Goal: Communication & Community: Answer question/provide support

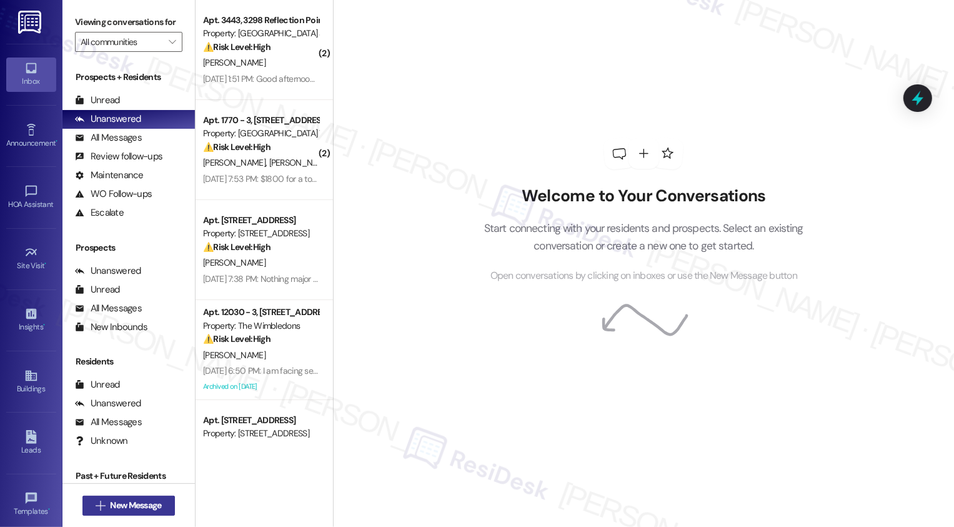
click at [151, 505] on span "New Message" at bounding box center [135, 505] width 51 height 13
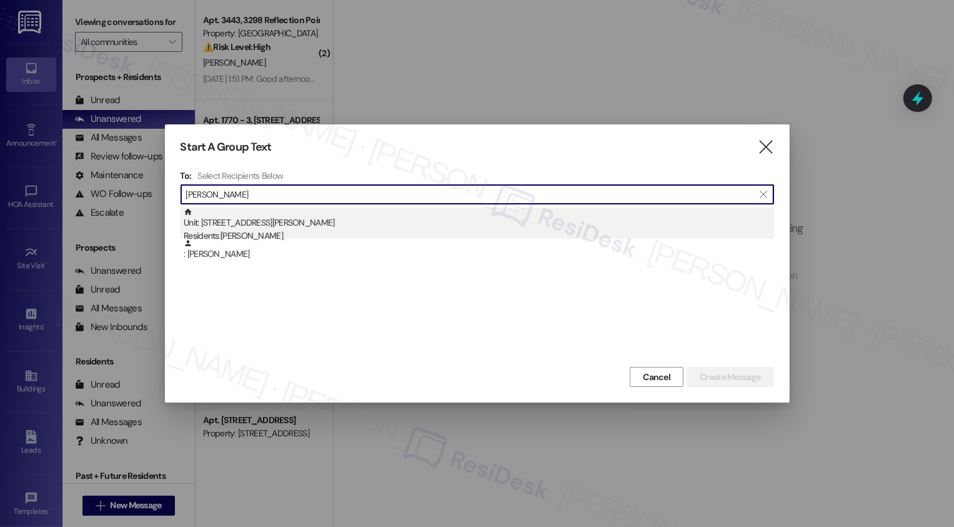
type input "[PERSON_NAME]"
click at [276, 222] on div "Unit: [STREET_ADDRESS][PERSON_NAME] Residents: [PERSON_NAME]" at bounding box center [479, 225] width 590 height 36
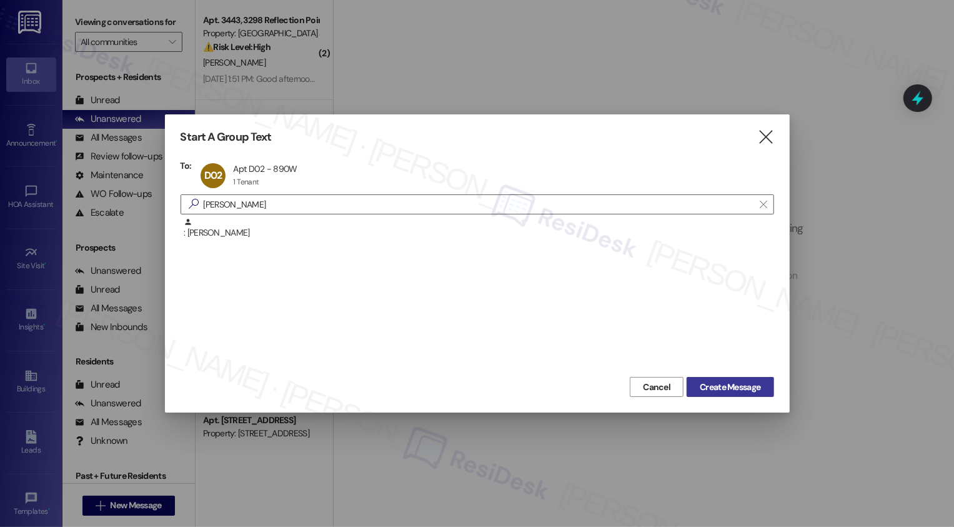
click at [713, 381] on span "Create Message" at bounding box center [730, 387] width 61 height 13
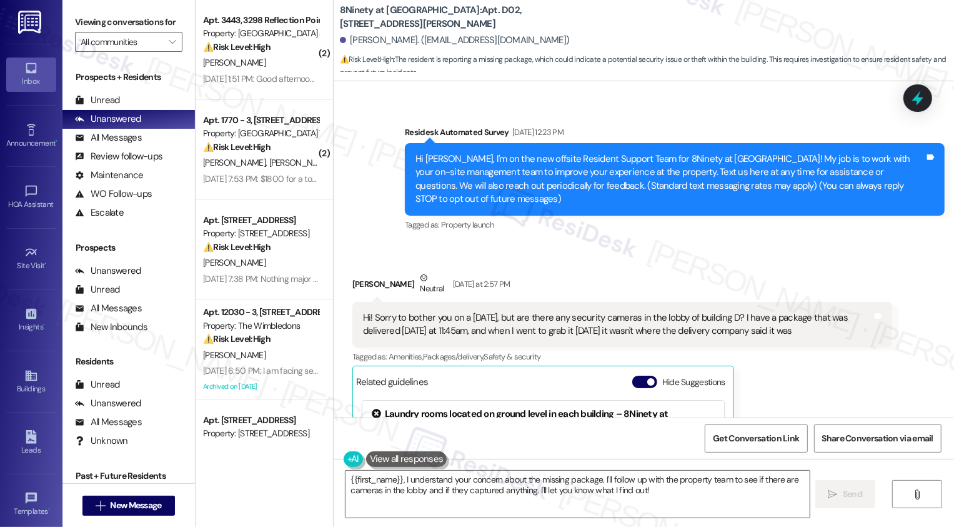
scroll to position [59, 0]
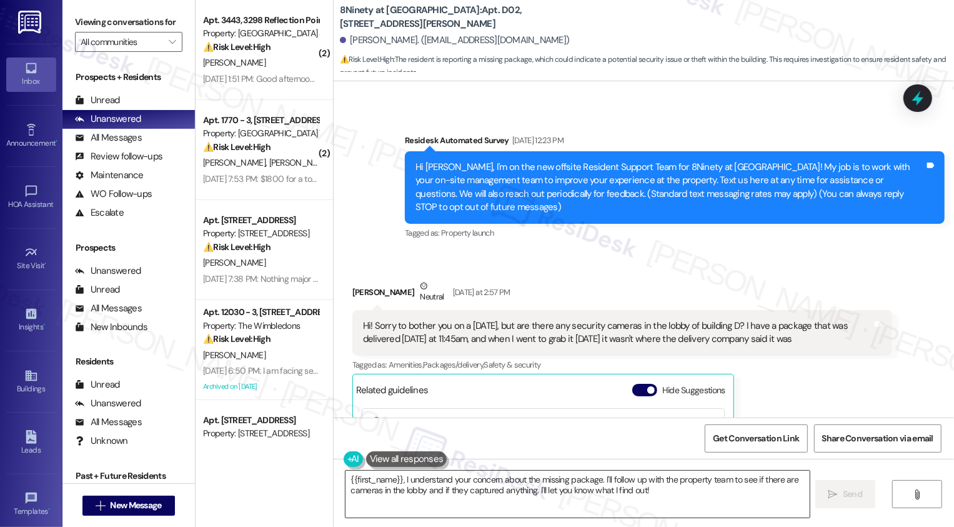
click at [416, 504] on textarea "{{first_name}}, I understand your concern about the missing package. I'll follo…" at bounding box center [578, 493] width 464 height 47
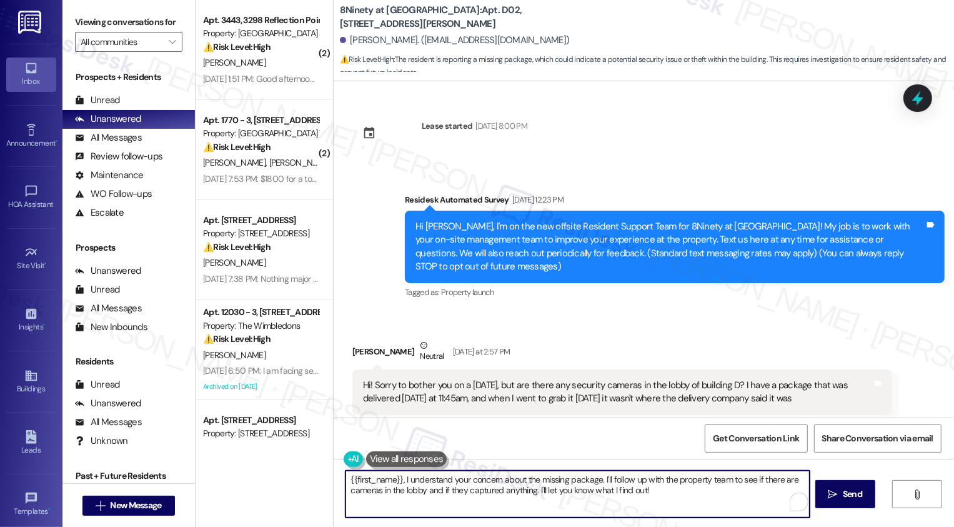
scroll to position [94, 0]
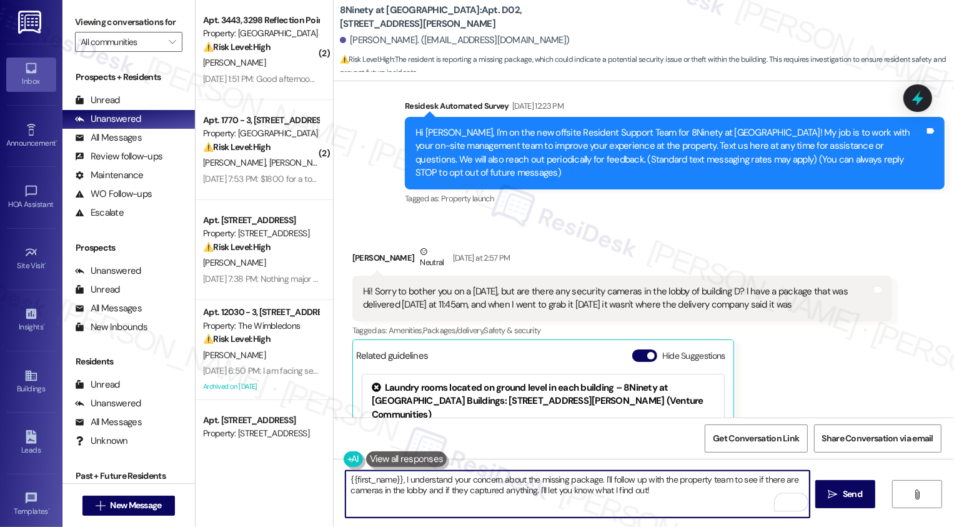
click at [346, 482] on textarea "{{first_name}}, I understand your concern about the missing package. I'll follo…" at bounding box center [578, 493] width 464 height 47
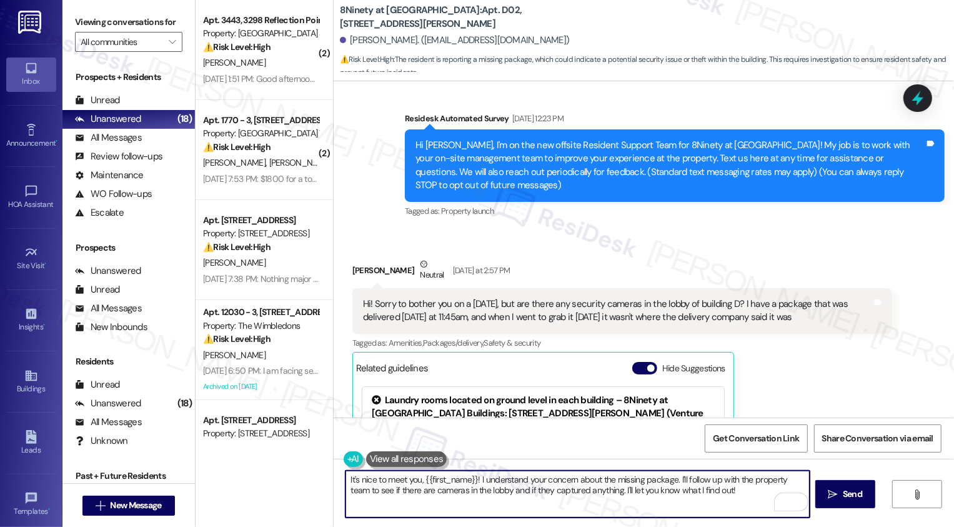
scroll to position [92, 0]
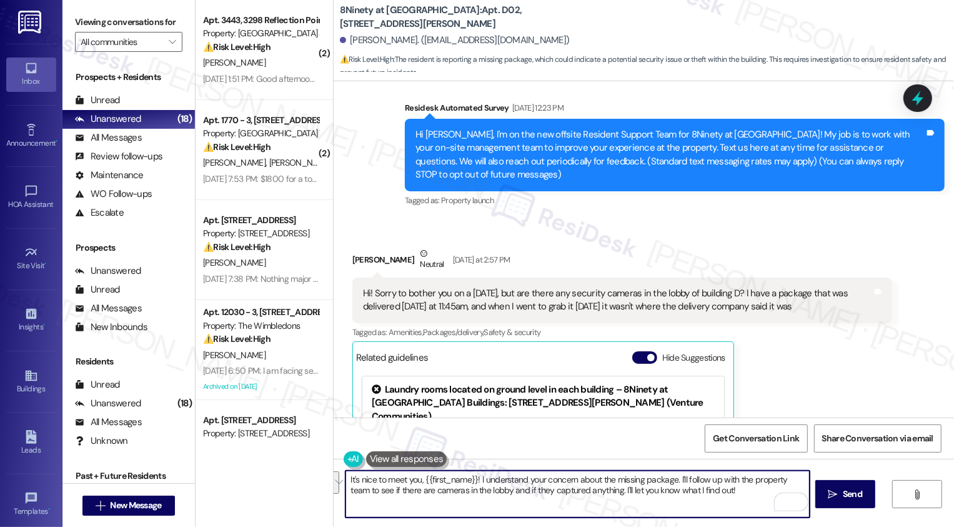
drag, startPoint x: 675, startPoint y: 479, endPoint x: 720, endPoint y: 504, distance: 50.9
click at [720, 504] on textarea "It's nice to meet you, {{first_name}}! I understand your concern about the miss…" at bounding box center [578, 493] width 464 height 47
click at [488, 477] on textarea "It's nice to meet you, {{first_name}}! I understand your concern about the miss…" at bounding box center [578, 493] width 464 height 47
drag, startPoint x: 550, startPoint y: 477, endPoint x: 594, endPoint y: 481, distance: 43.9
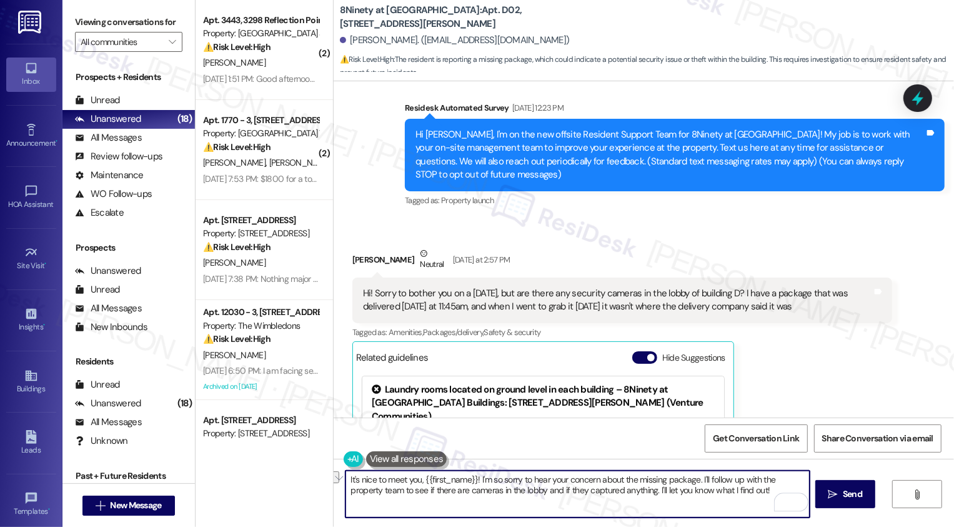
click at [594, 481] on textarea "It's nice to meet you, {{first_name}}! I'm so sorry to hear your concern about …" at bounding box center [578, 493] width 464 height 47
drag, startPoint x: 649, startPoint y: 479, endPoint x: 712, endPoint y: 504, distance: 68.1
click at [712, 505] on textarea "It's nice to meet you, {{first_name}}! I'm so sorry to hear about the missing p…" at bounding box center [578, 493] width 464 height 47
click at [357, 492] on textarea "It's nice to meet you, {{first_name}}! I'm so sorry to hear about the missing p…" at bounding box center [578, 493] width 464 height 47
click at [742, 484] on textarea "It's nice to meet you, {{first_name}}! I'm so sorry to hear about the missing p…" at bounding box center [578, 493] width 464 height 47
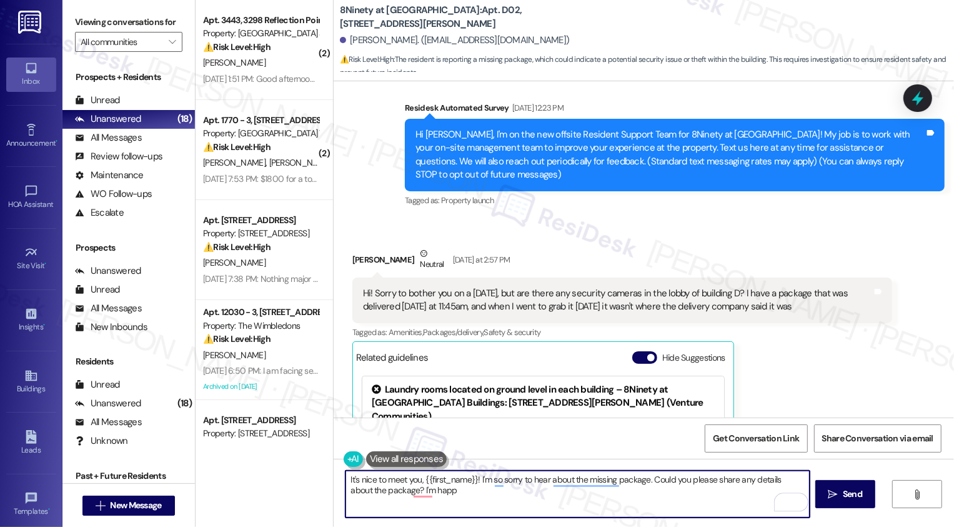
click at [742, 484] on textarea "It's nice to meet you, {{first_name}}! I'm so sorry to hear about the missing p…" at bounding box center [578, 493] width 464 height 47
click at [352, 487] on textarea "It's nice to meet you, {{first_name}}! I'm so sorry to hear about the missing p…" at bounding box center [578, 493] width 464 height 47
click at [459, 491] on textarea "It's nice to meet you, {{first_name}}! I'm so sorry to hear about the missing p…" at bounding box center [578, 493] width 464 height 47
click at [449, 498] on textarea "It's nice to meet you, {{first_name}}! I'm sorry to hear that your package is m…" at bounding box center [578, 493] width 464 height 47
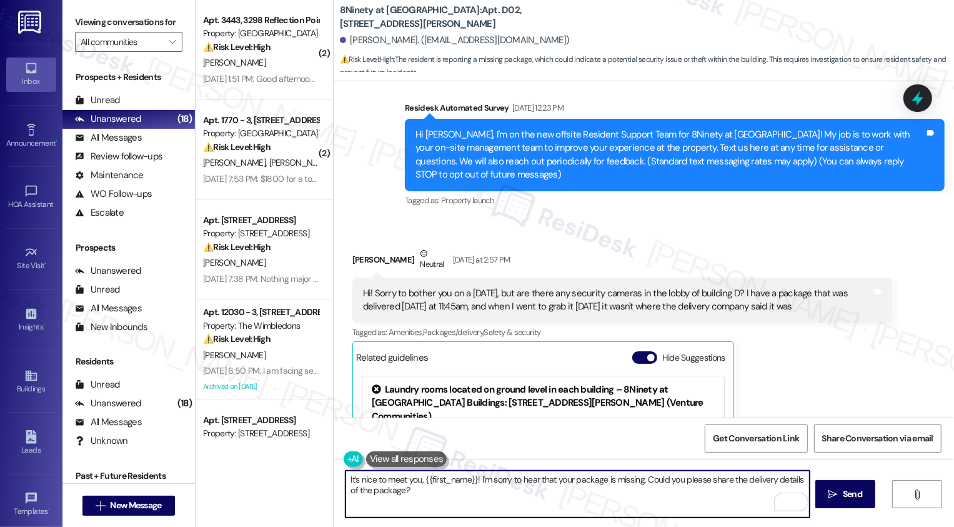
click at [389, 490] on textarea "It's nice to meet you, {{first_name}}! I'm sorry to hear that your package is m…" at bounding box center [578, 493] width 464 height 47
type textarea "It's nice to meet you, {{first_name}}! I'm sorry to hear that your package is m…"
